Goal: Transaction & Acquisition: Purchase product/service

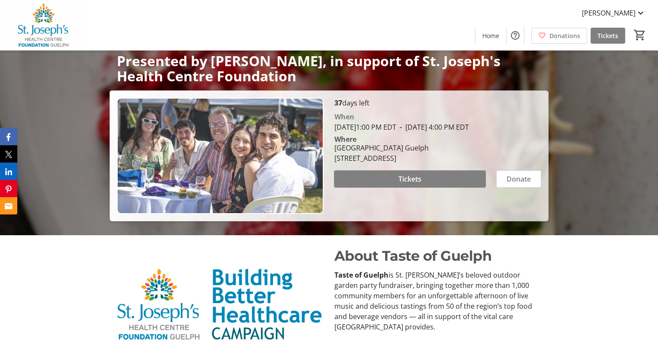
scroll to position [127, 0]
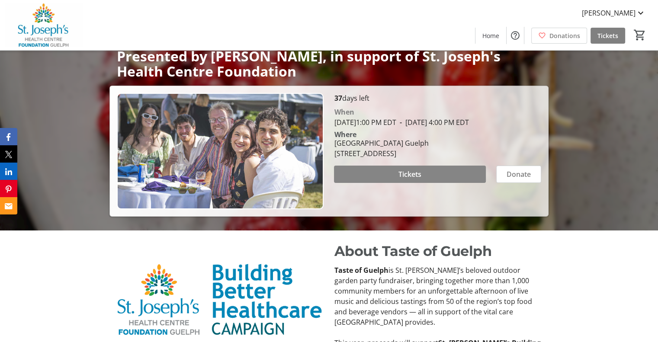
click at [410, 179] on span "Tickets" at bounding box center [409, 174] width 23 height 10
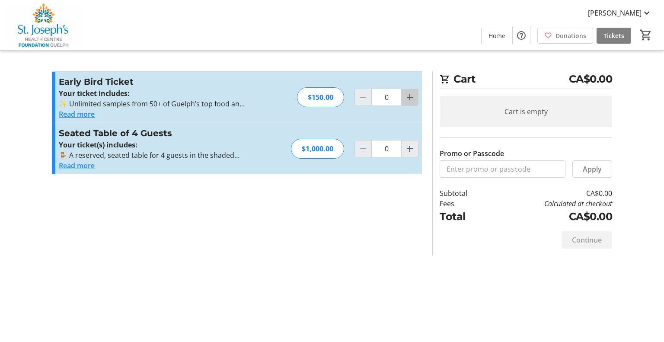
click at [411, 96] on mat-icon "Increment by one" at bounding box center [410, 97] width 10 height 10
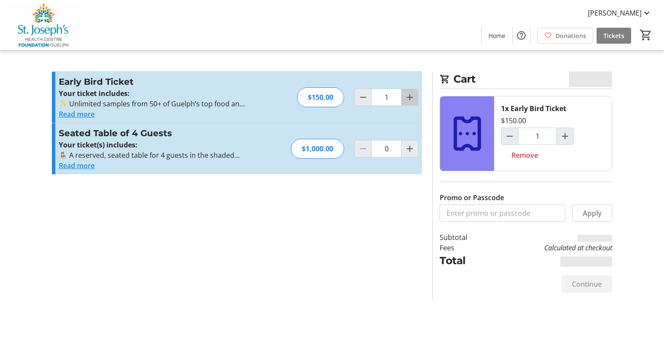
click at [411, 96] on mat-icon "Increment by one" at bounding box center [410, 97] width 10 height 10
type input "2"
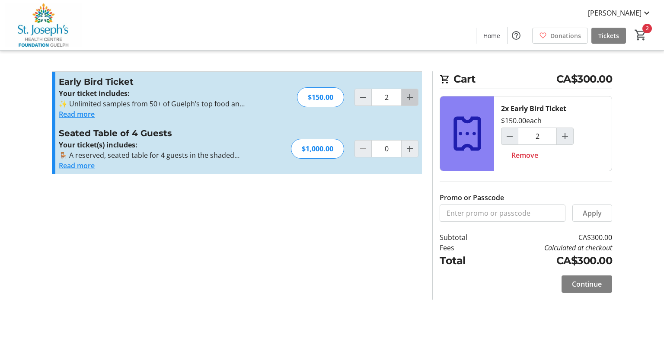
click at [411, 96] on mat-icon "Increment by one" at bounding box center [410, 97] width 10 height 10
type input "3"
click at [588, 285] on span "Continue" at bounding box center [587, 284] width 30 height 10
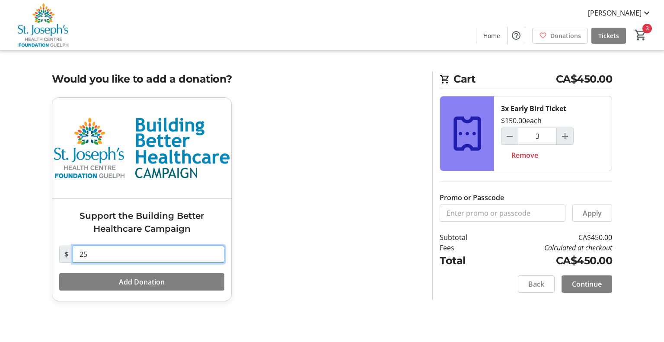
click at [92, 256] on input "25" at bounding box center [149, 254] width 152 height 17
type input "2"
type input "0"
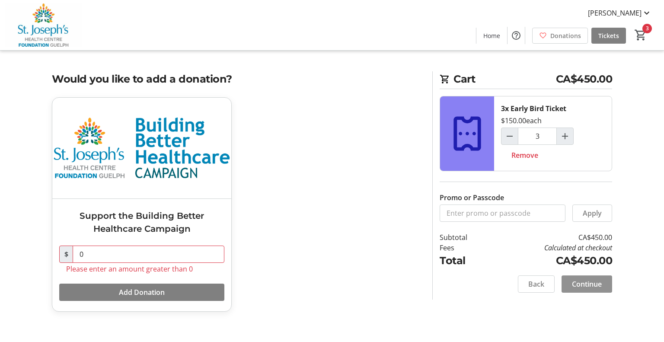
click at [578, 276] on span at bounding box center [587, 284] width 51 height 21
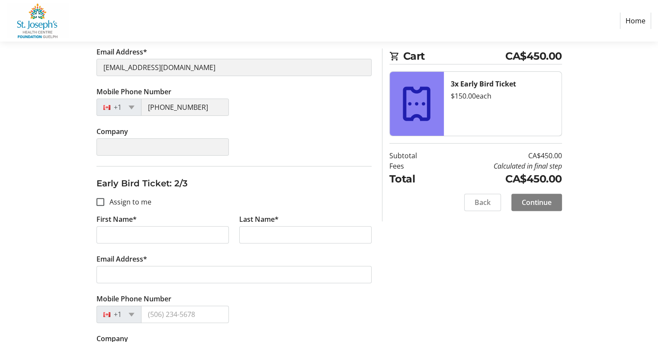
scroll to position [235, 0]
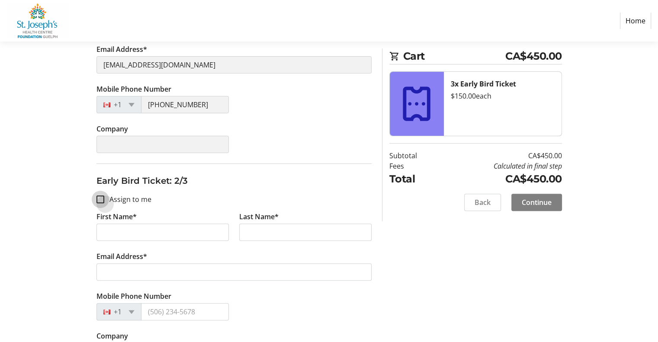
click at [100, 198] on input "Assign to me" at bounding box center [100, 199] width 8 height 8
checkbox input "true"
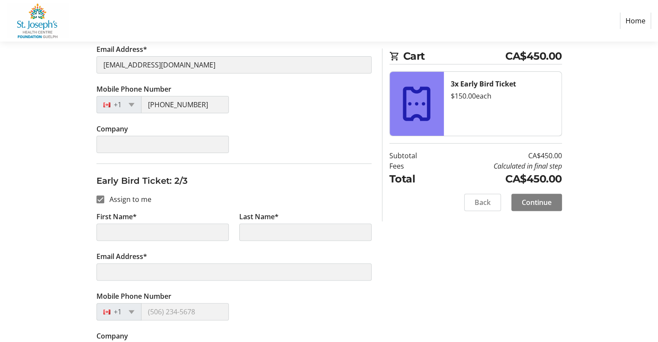
type input "[PERSON_NAME]"
type input "[EMAIL_ADDRESS][DOMAIN_NAME]"
type input "[PHONE_NUMBER]"
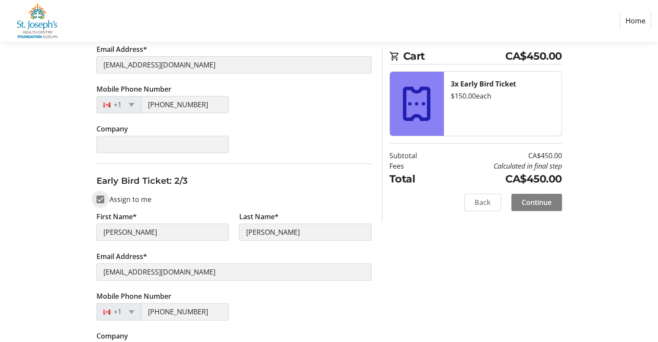
click at [99, 195] on input "Assign to me" at bounding box center [100, 199] width 8 height 8
checkbox input "false"
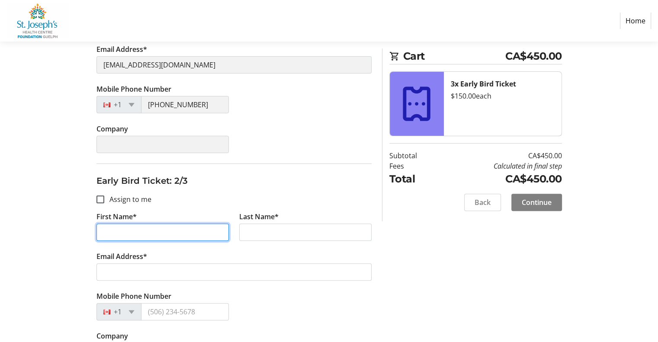
click at [129, 231] on input "First Name*" at bounding box center [162, 232] width 132 height 17
type input "[PERSON_NAME]"
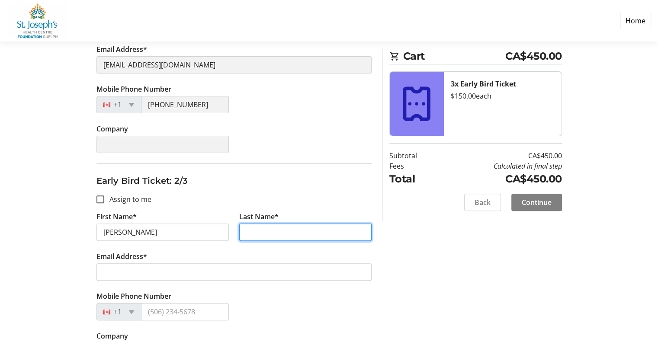
type input "[PERSON_NAME]"
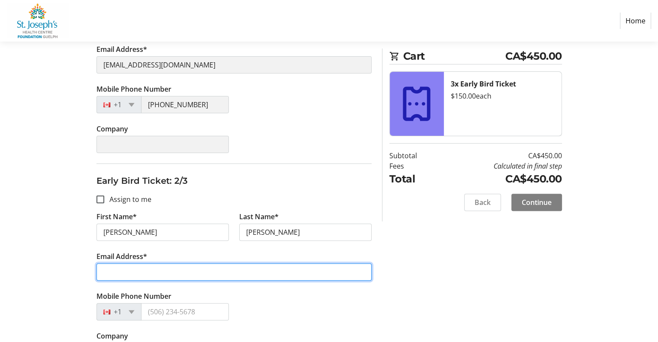
type input "[EMAIL_ADDRESS][DOMAIN_NAME]"
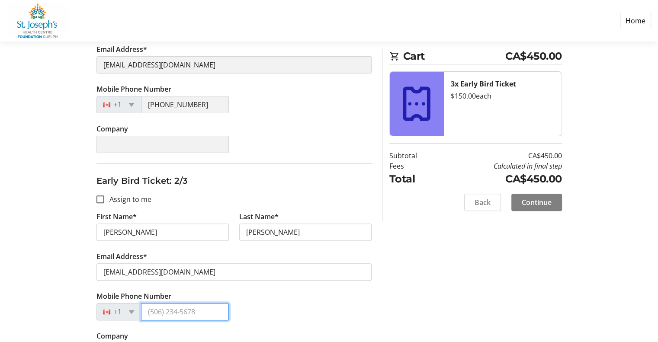
type input "[PHONE_NUMBER]"
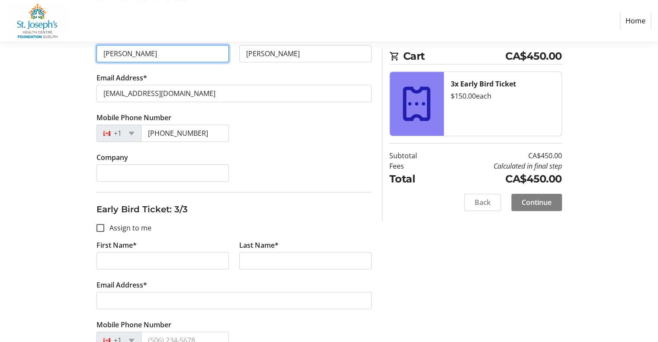
scroll to position [443, 0]
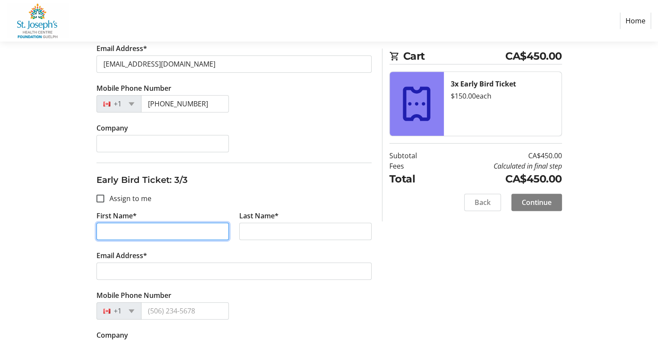
click at [155, 229] on input "First Name*" at bounding box center [162, 231] width 132 height 17
type input "[PERSON_NAME]"
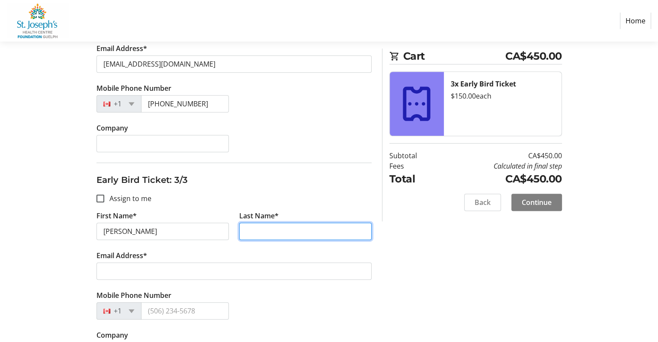
click at [263, 231] on input "Last Name*" at bounding box center [305, 231] width 132 height 17
type input "[PERSON_NAME]"
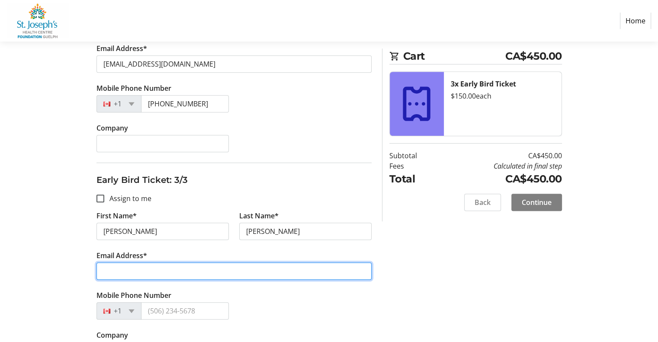
click at [197, 266] on input "Email Address*" at bounding box center [233, 271] width 275 height 17
type input "[EMAIL_ADDRESS][DOMAIN_NAME]"
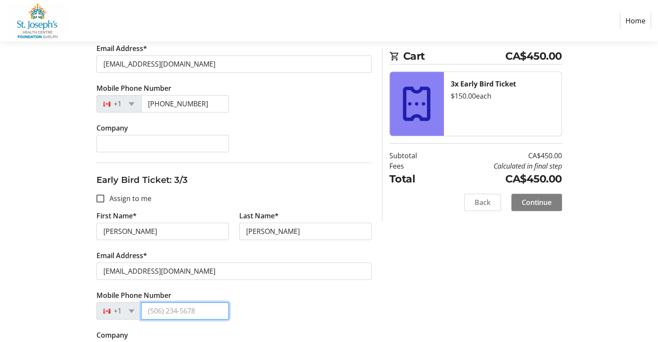
type input "[PHONE_NUMBER]"
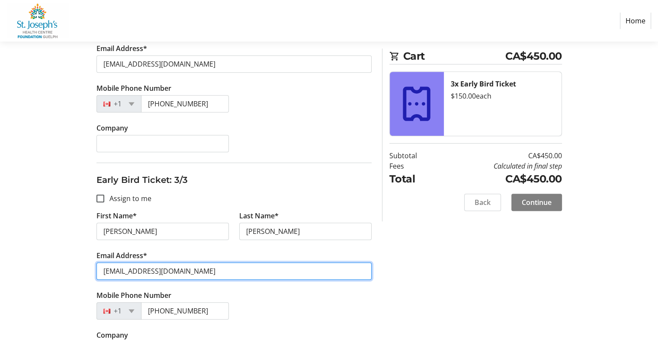
scroll to position [469, 0]
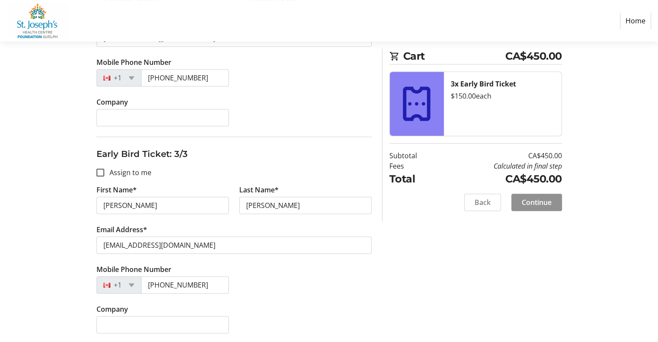
click at [536, 202] on span "Continue" at bounding box center [537, 202] width 30 height 10
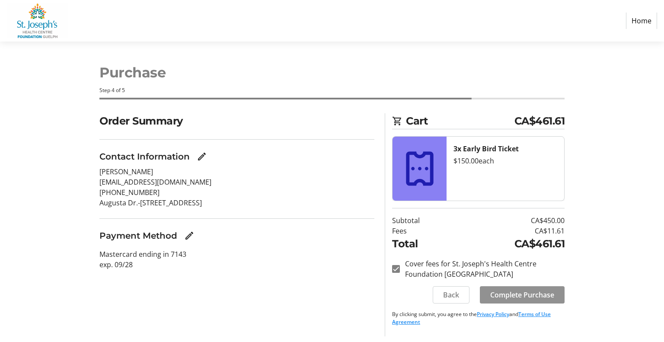
click at [536, 297] on span "Complete Purchase" at bounding box center [522, 295] width 64 height 10
